Goal: Find specific page/section: Find specific page/section

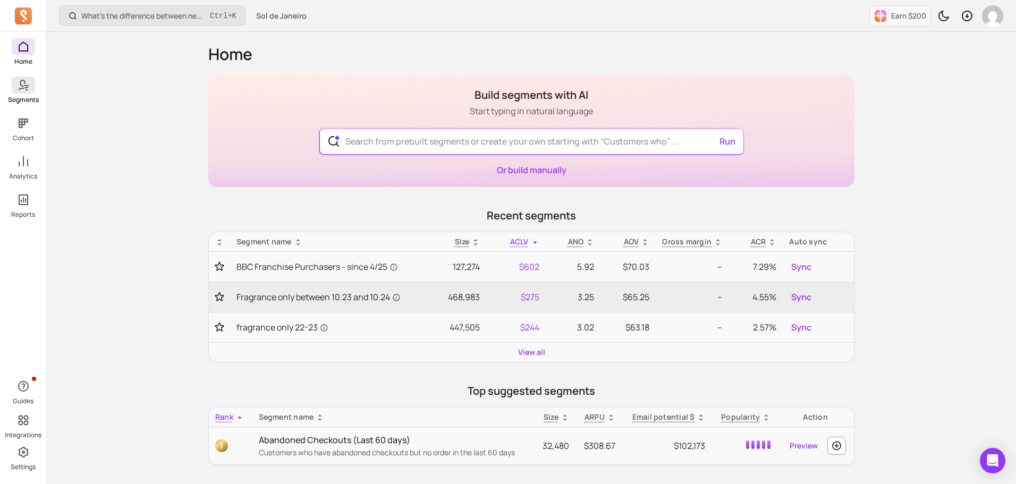
click at [29, 90] on icon at bounding box center [23, 85] width 13 height 13
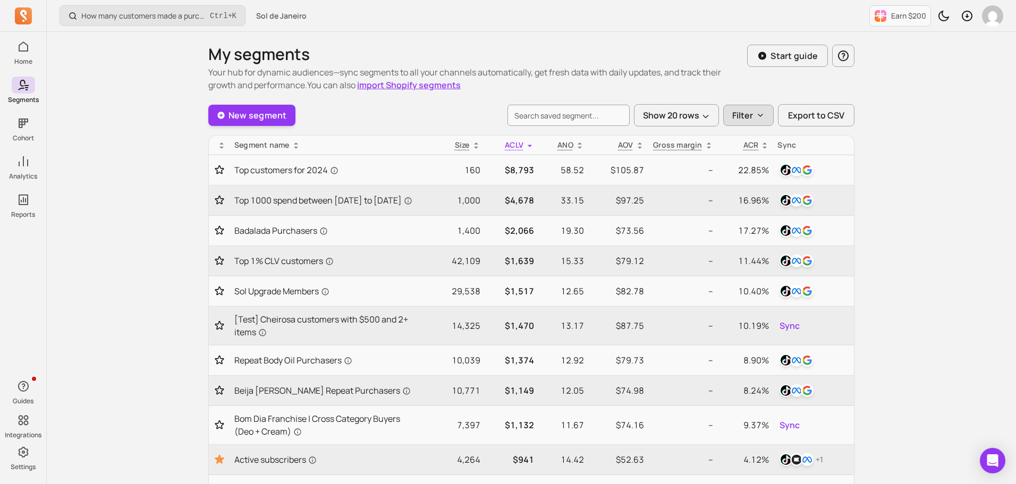
click at [749, 118] on p "Filter" at bounding box center [742, 115] width 21 height 13
click at [750, 138] on label "Created by me (4)" at bounding box center [794, 143] width 141 height 21
click at [743, 139] on input "Created by me (4)" at bounding box center [738, 144] width 11 height 11
checkbox input "true"
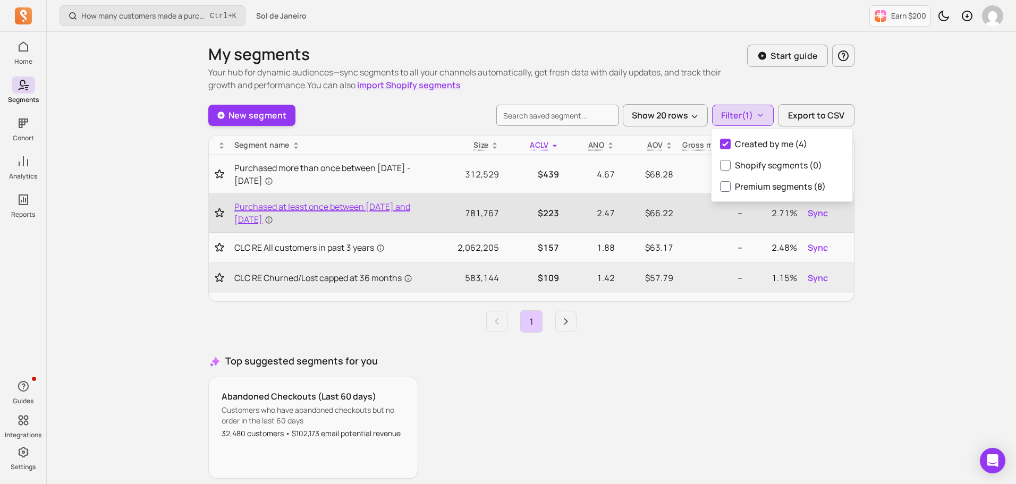
click at [395, 214] on span "Purchased at least once between [DATE] and [DATE]" at bounding box center [326, 213] width 185 height 26
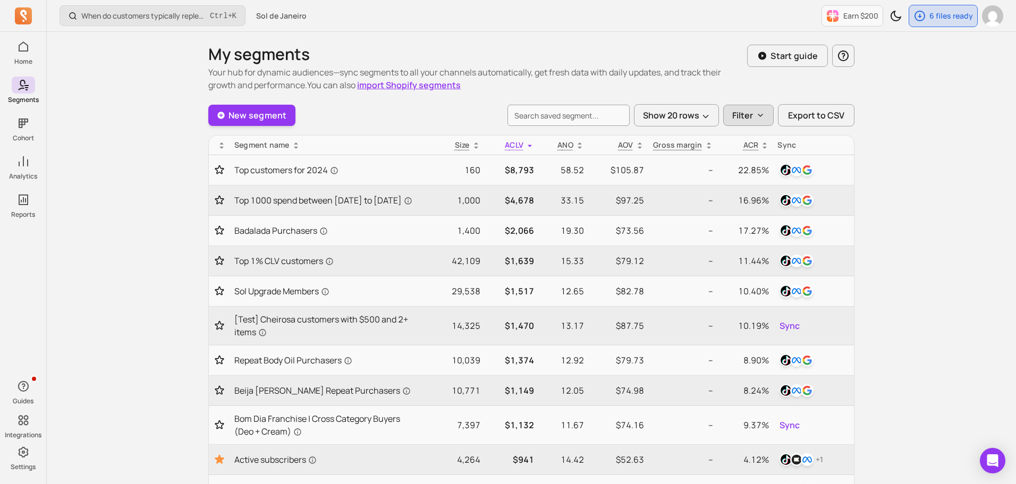
click at [755, 118] on button "Filter" at bounding box center [748, 115] width 50 height 21
click at [757, 138] on label "Created by me (4)" at bounding box center [794, 143] width 141 height 21
click at [743, 139] on input "Created by me (4)" at bounding box center [738, 144] width 11 height 11
checkbox input "true"
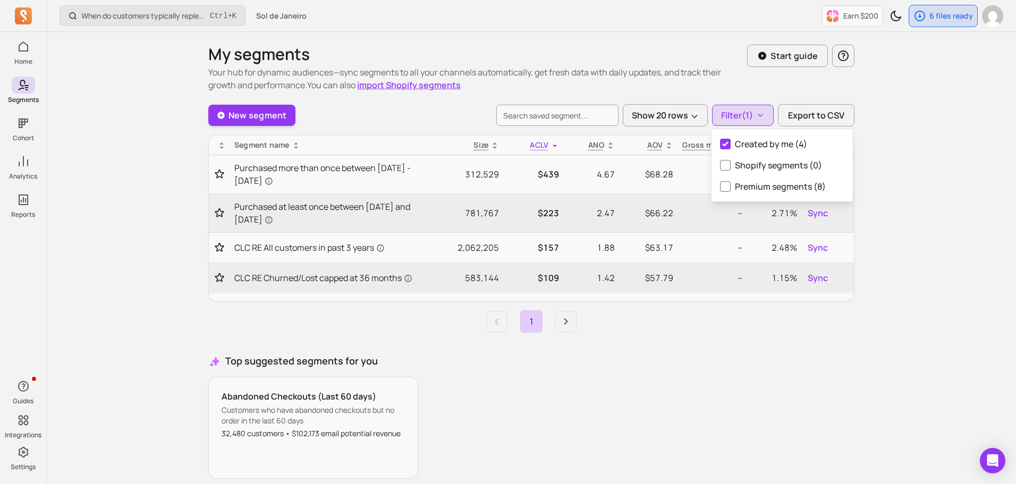
click at [656, 392] on div "Abandoned Checkouts (Last 60 days) Customers who have abandoned checkouts but n…" at bounding box center [531, 428] width 646 height 102
